Goal: Task Accomplishment & Management: Use online tool/utility

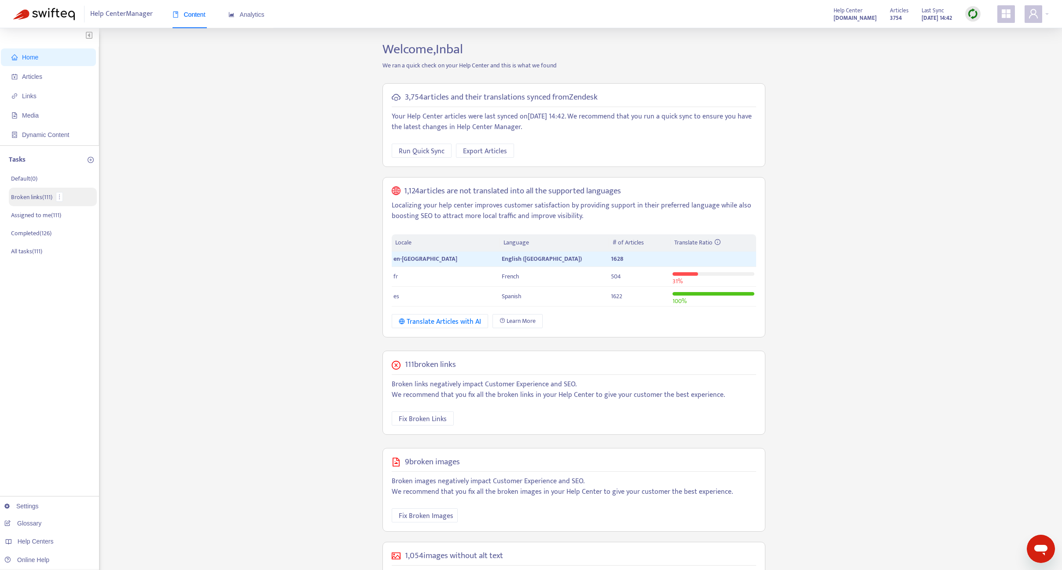
click at [35, 199] on p "Broken links ( 111 )" at bounding box center [31, 196] width 41 height 9
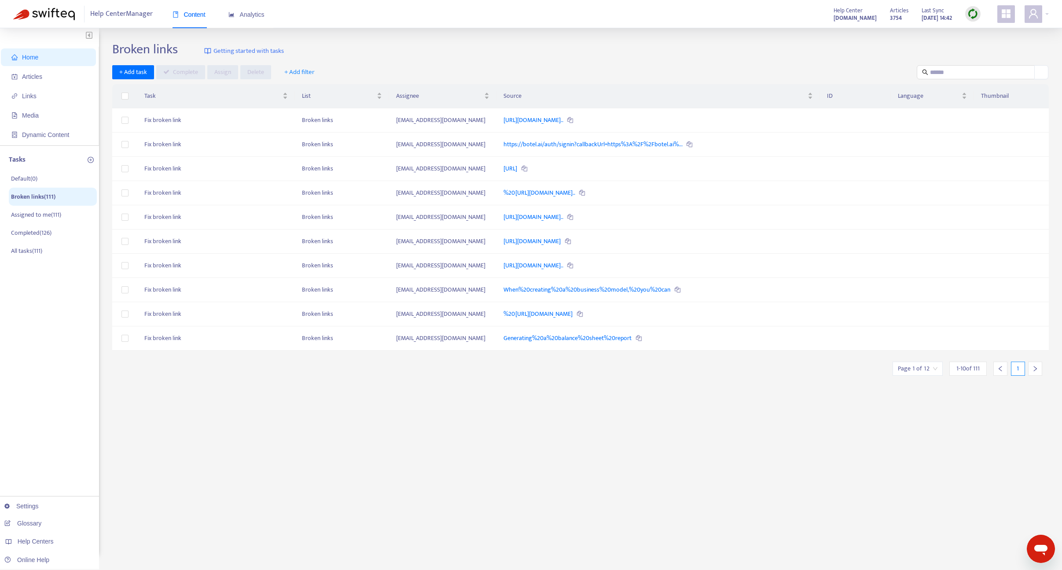
click at [1034, 371] on icon "right" at bounding box center [1035, 368] width 6 height 6
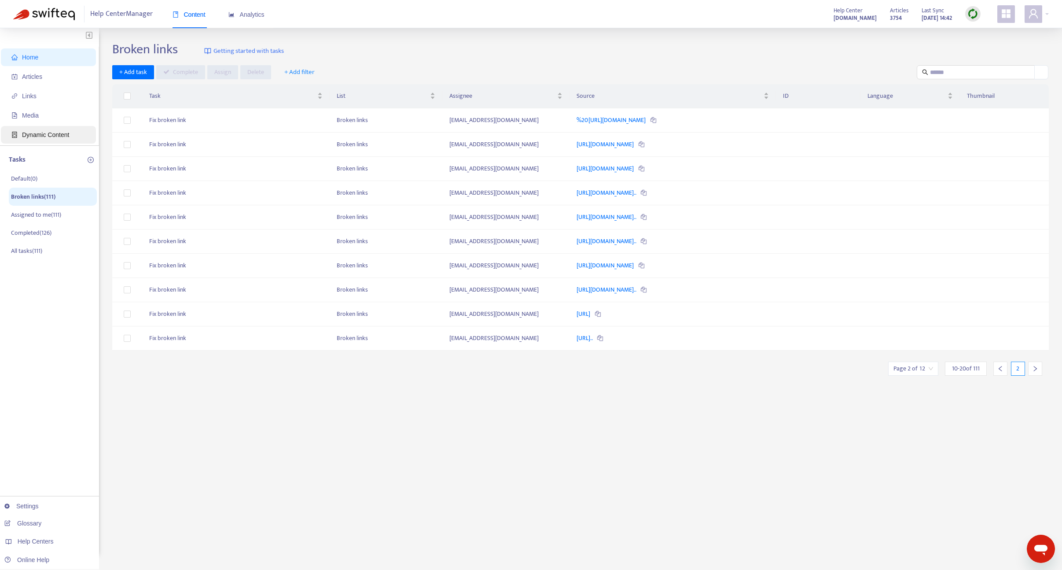
click at [57, 134] on span "Dynamic Content" at bounding box center [45, 134] width 47 height 7
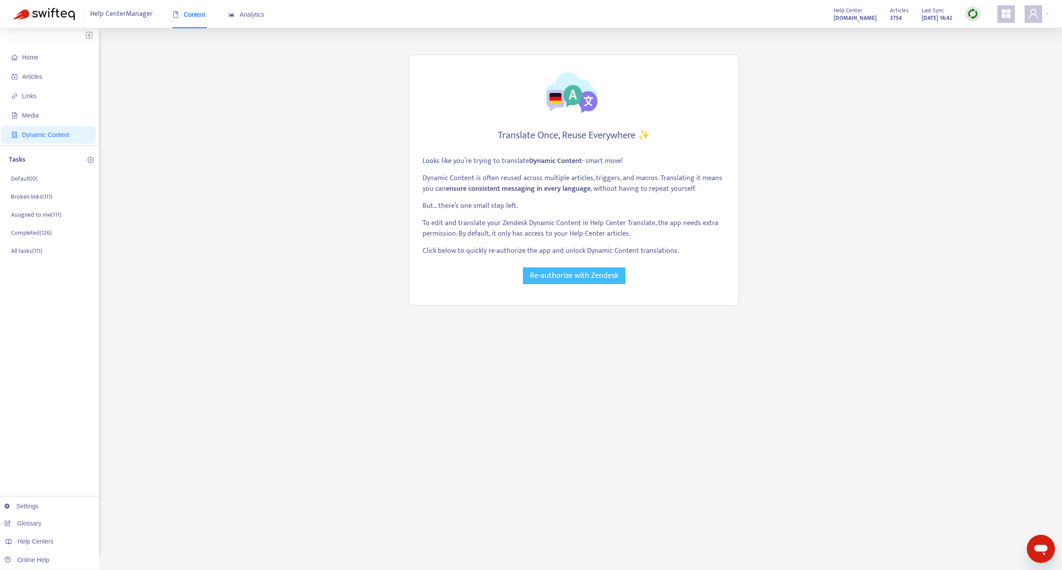
click at [609, 273] on span "Re-authorize with Zendesk" at bounding box center [574, 275] width 88 height 12
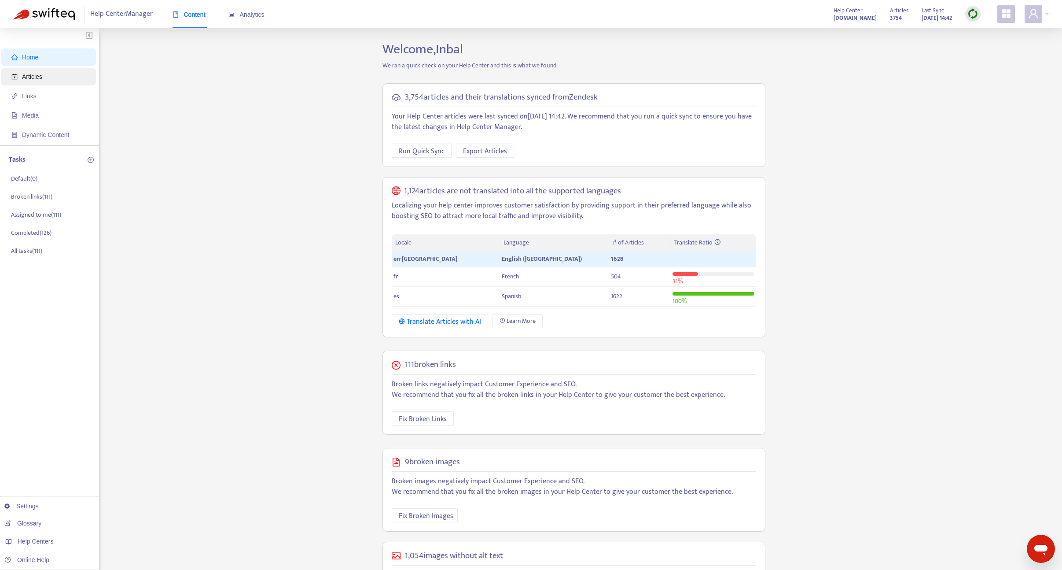
click at [49, 77] on span "Articles" at bounding box center [49, 77] width 77 height 18
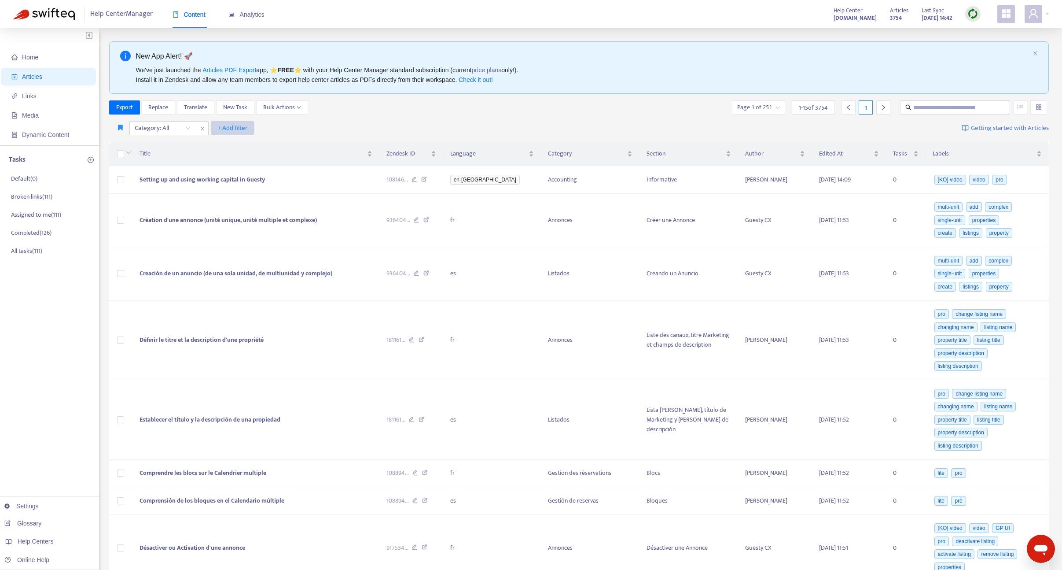
click at [225, 128] on span "+ Add filter" at bounding box center [232, 128] width 30 height 11
click at [235, 148] on span "Language" at bounding box center [244, 146] width 55 height 10
click at [249, 133] on div at bounding box center [239, 128] width 53 height 11
click at [238, 144] on div "en-[GEOGRAPHIC_DATA]" at bounding box center [294, 145] width 153 height 10
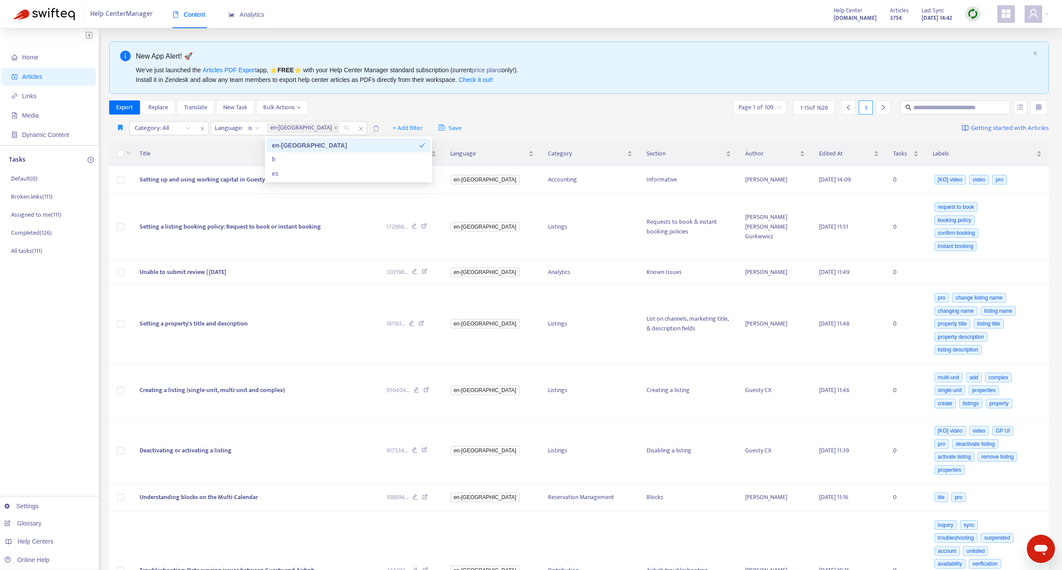
click at [466, 115] on div "Export Replace Translate New Task Bulk Actions Page 1 of 109 1 - 15 of 1628 1" at bounding box center [579, 109] width 940 height 18
